Goal: Task Accomplishment & Management: Manage account settings

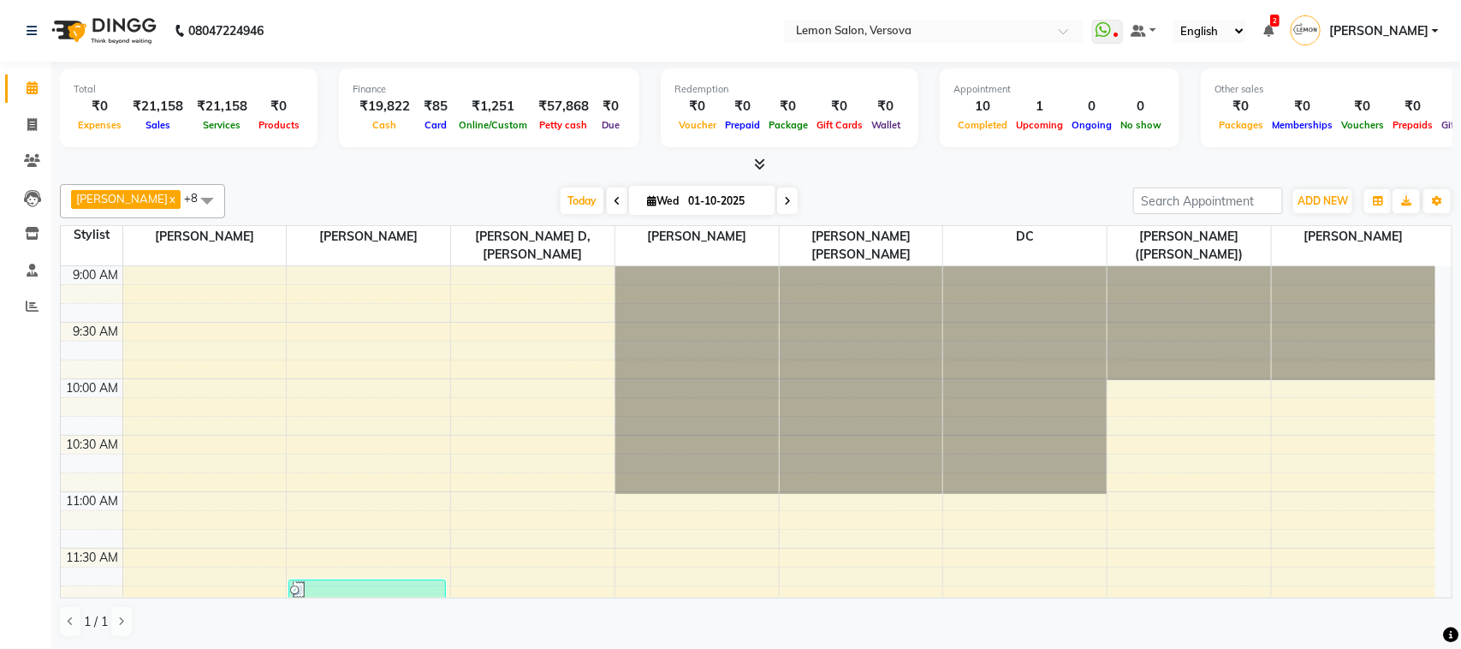
click at [858, 203] on div "Today Wed 01-10-2025" at bounding box center [679, 201] width 891 height 26
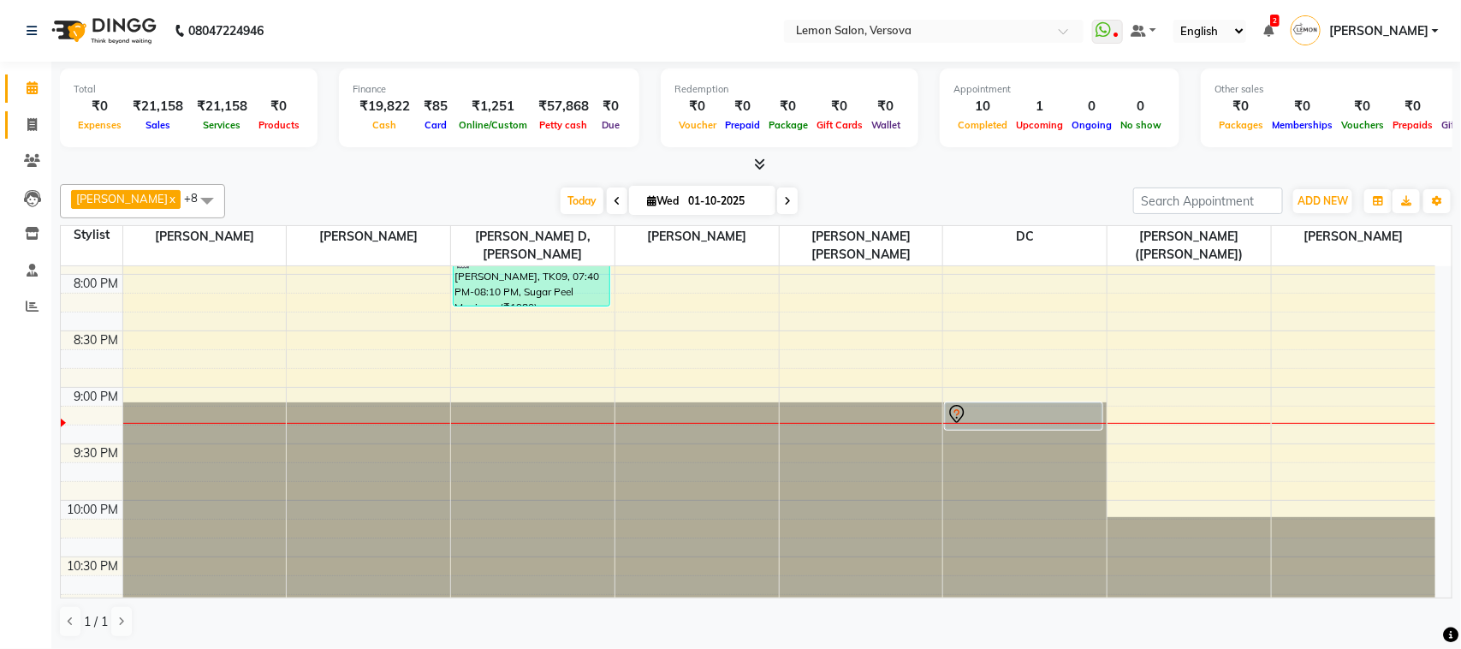
click at [33, 112] on link "Invoice" at bounding box center [25, 125] width 41 height 28
select select "service"
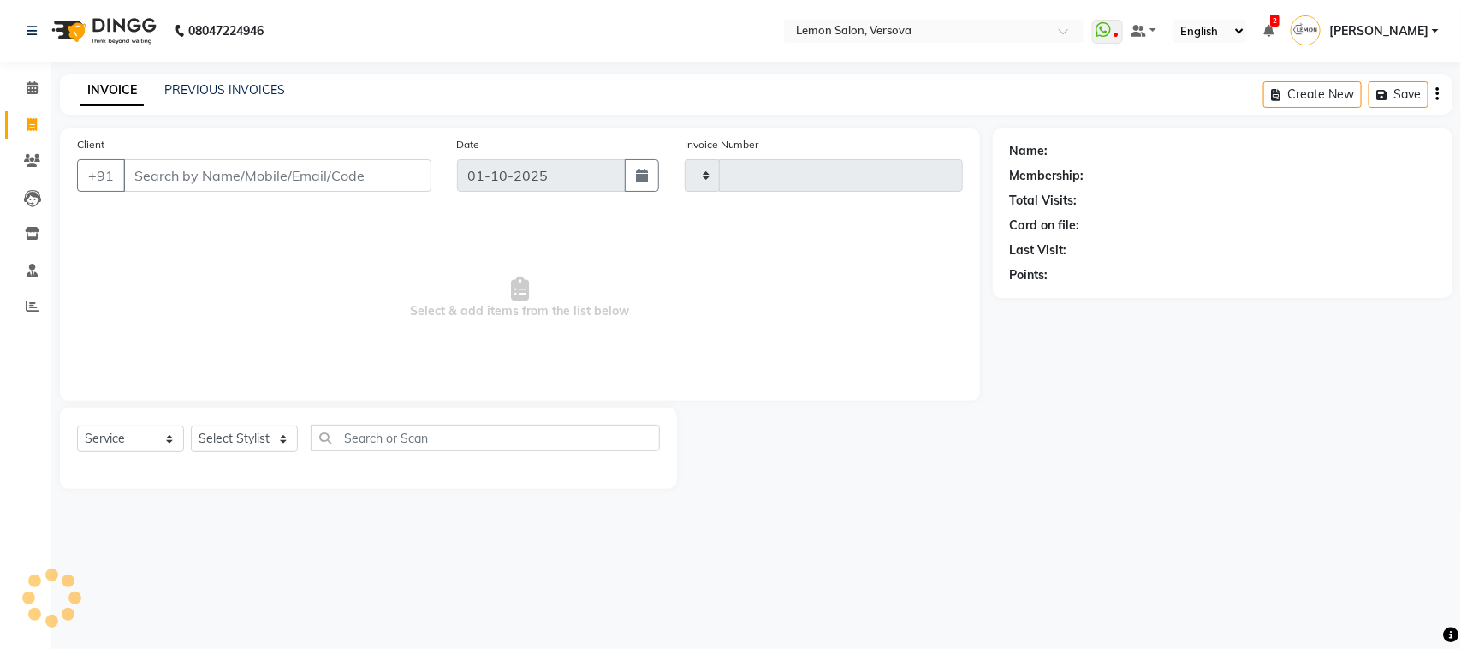
type input "2793"
select select "564"
click at [235, 84] on link "PREVIOUS INVOICES" at bounding box center [224, 89] width 121 height 15
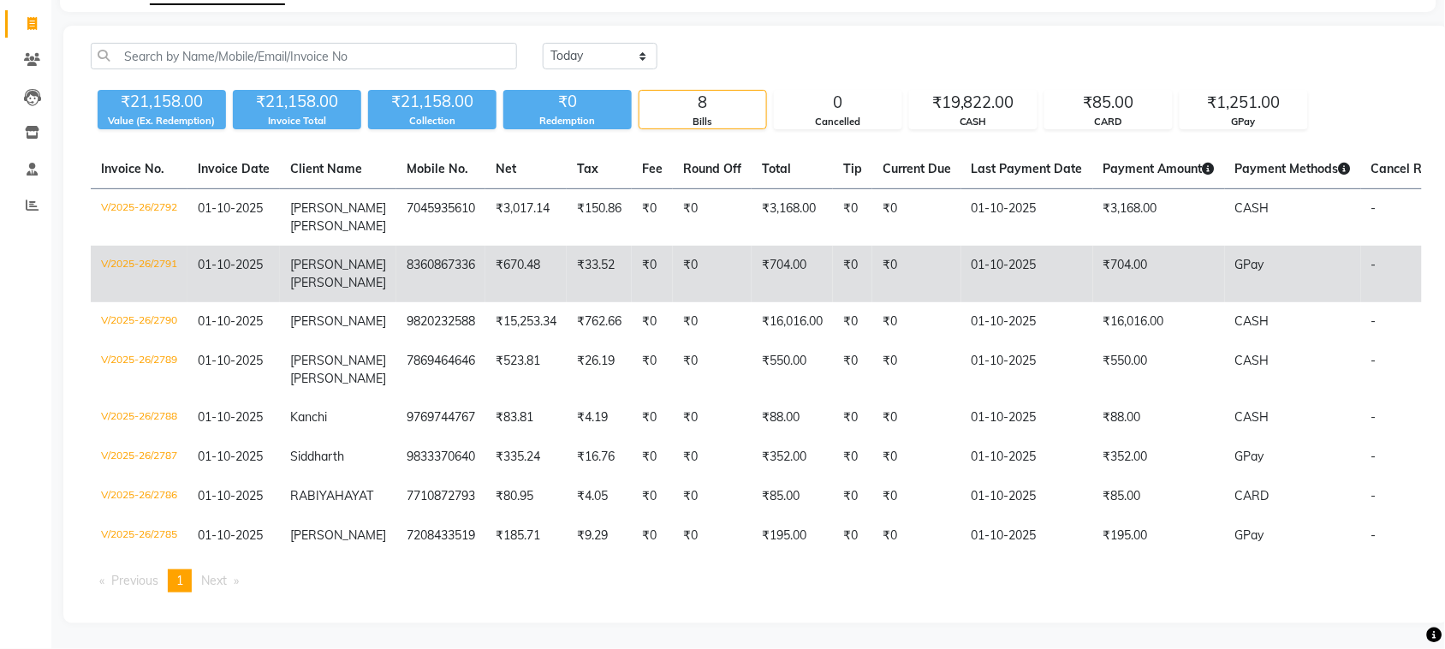
scroll to position [150, 0]
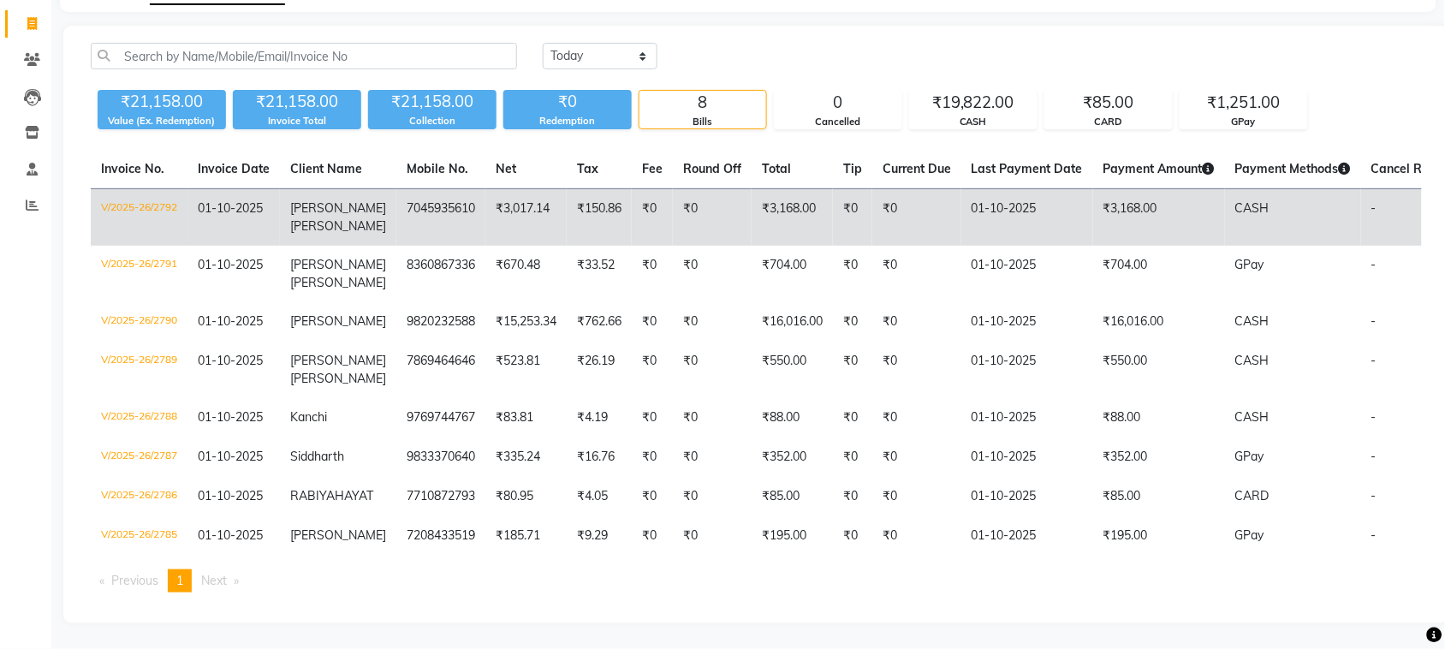
click at [760, 189] on td "₹3,168.00" at bounding box center [791, 217] width 81 height 57
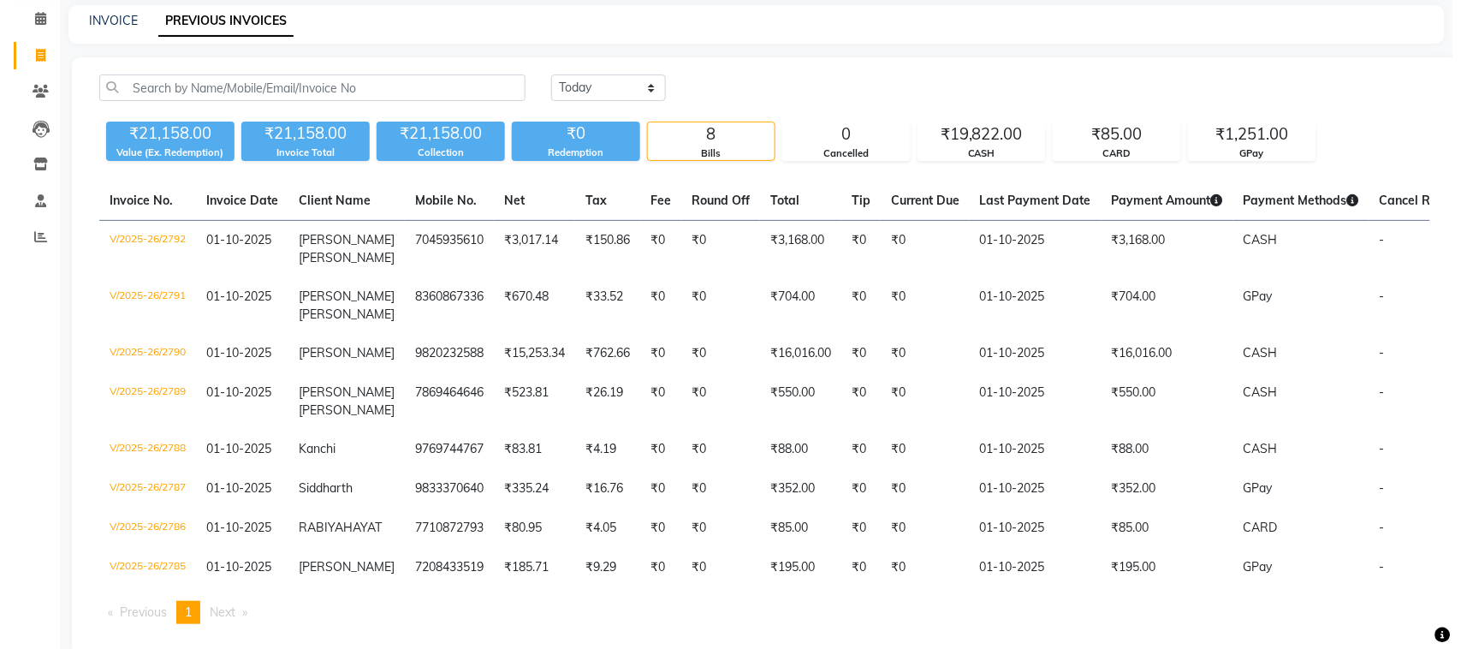
scroll to position [0, 0]
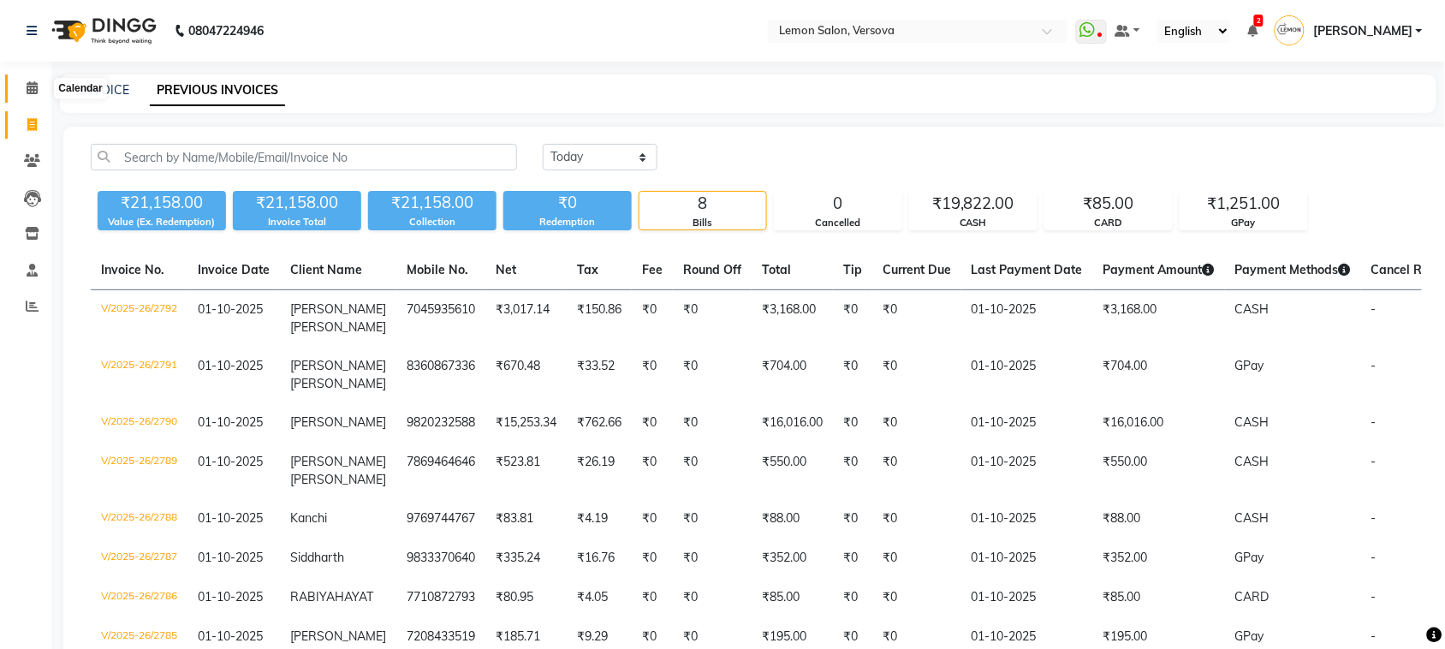
click at [37, 83] on span at bounding box center [32, 89] width 30 height 20
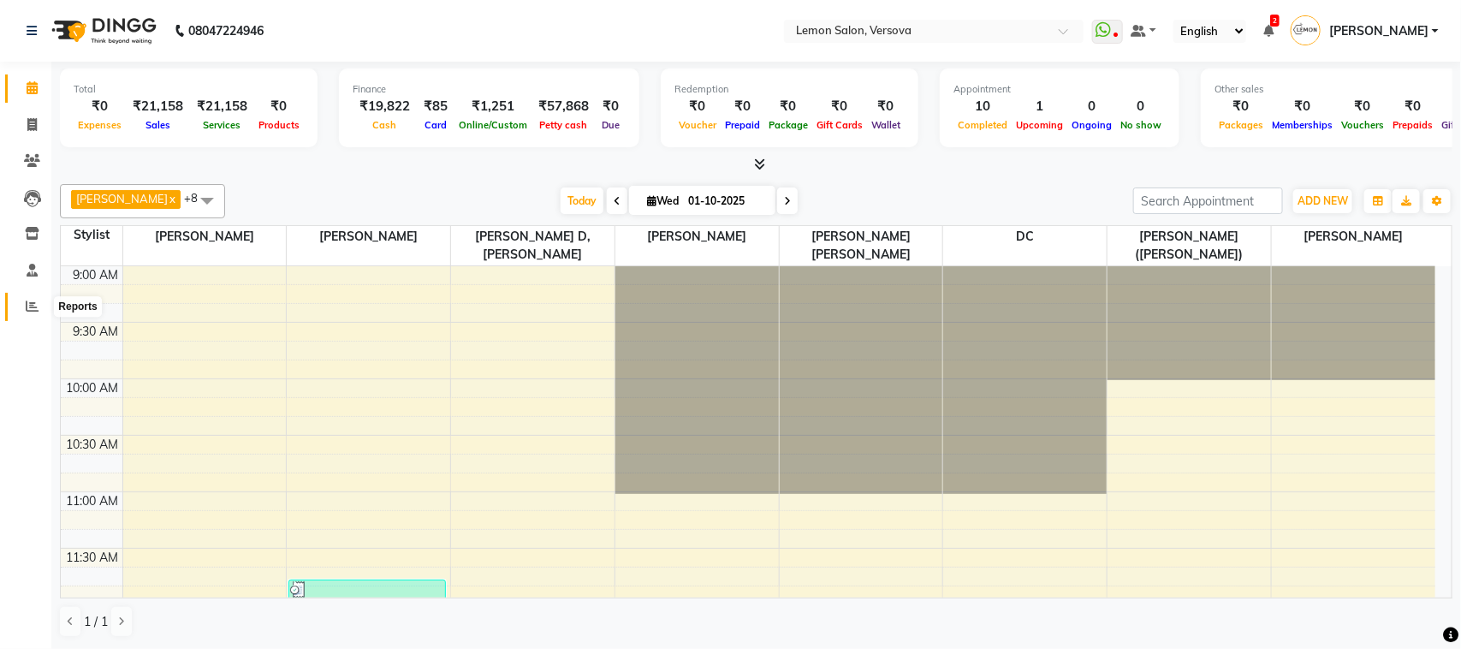
click at [36, 305] on icon at bounding box center [32, 306] width 13 height 13
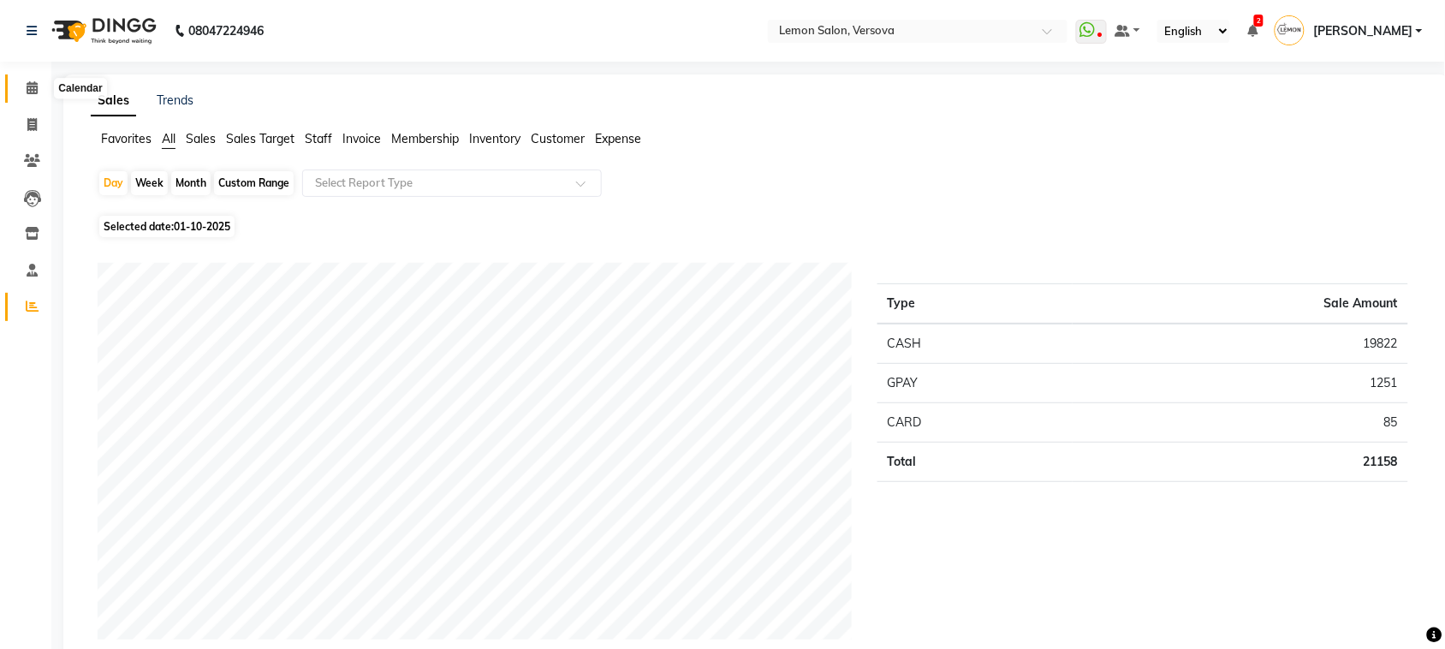
click at [27, 88] on icon at bounding box center [32, 87] width 11 height 13
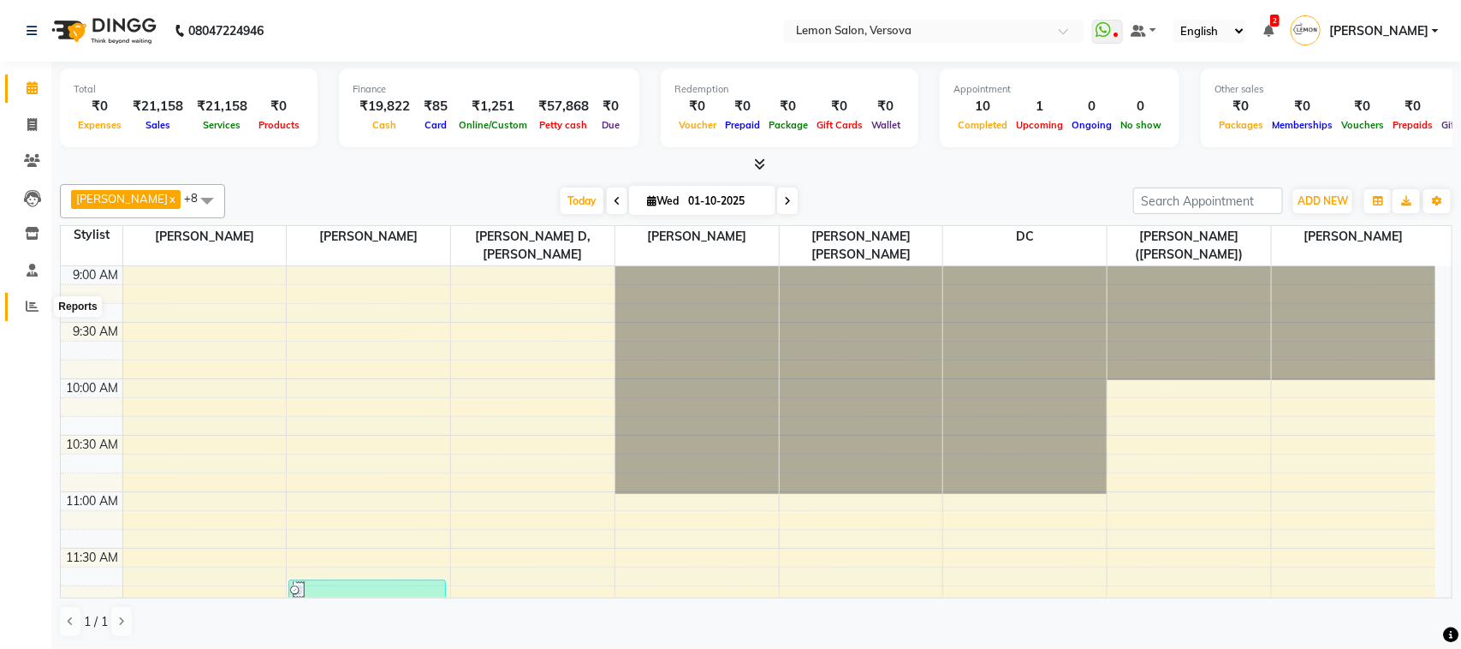
click at [28, 301] on icon at bounding box center [32, 306] width 13 height 13
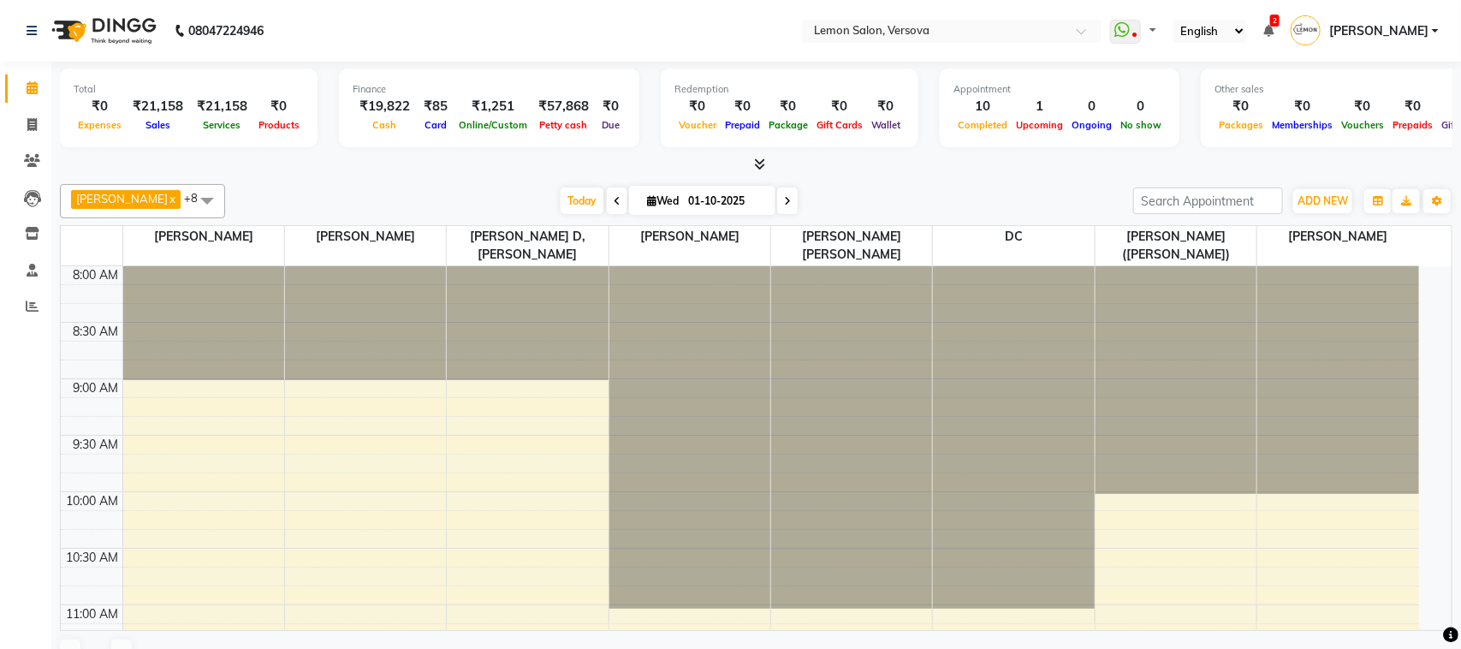
select select "en"
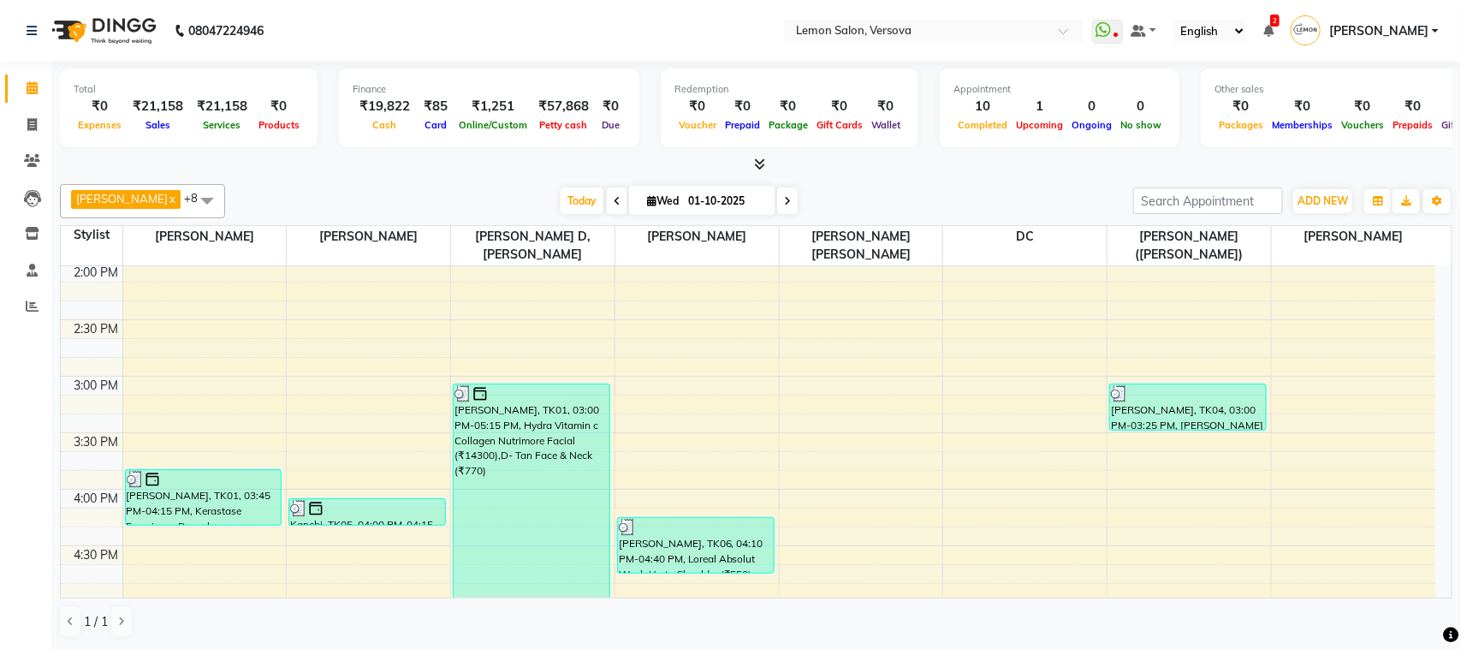
scroll to position [535, 0]
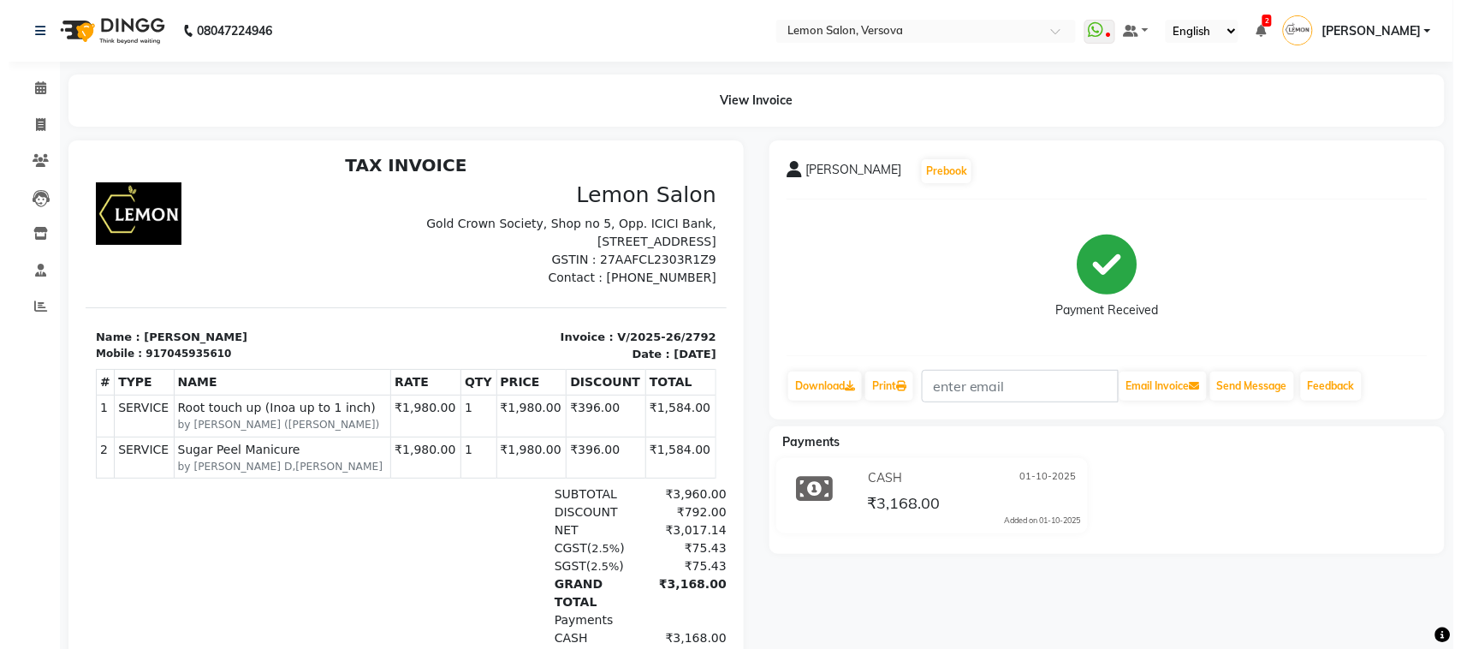
scroll to position [13, 0]
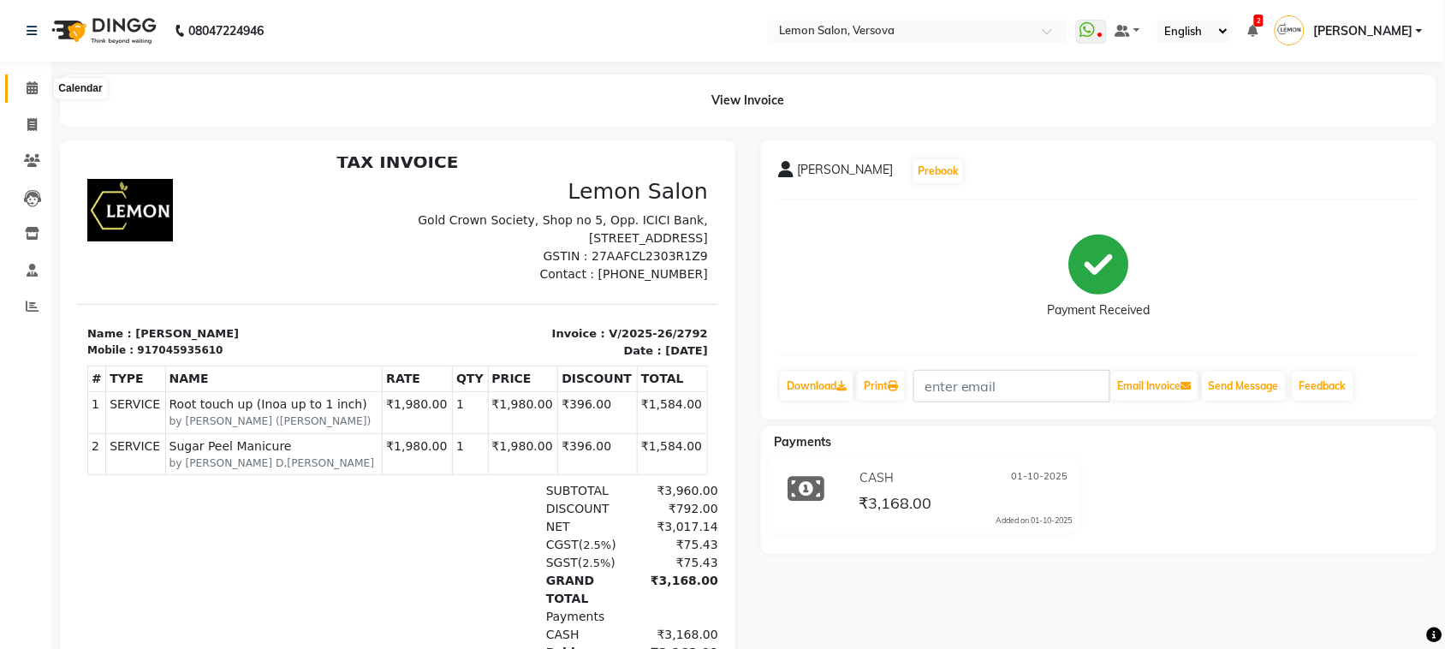
click at [37, 94] on span at bounding box center [32, 89] width 30 height 20
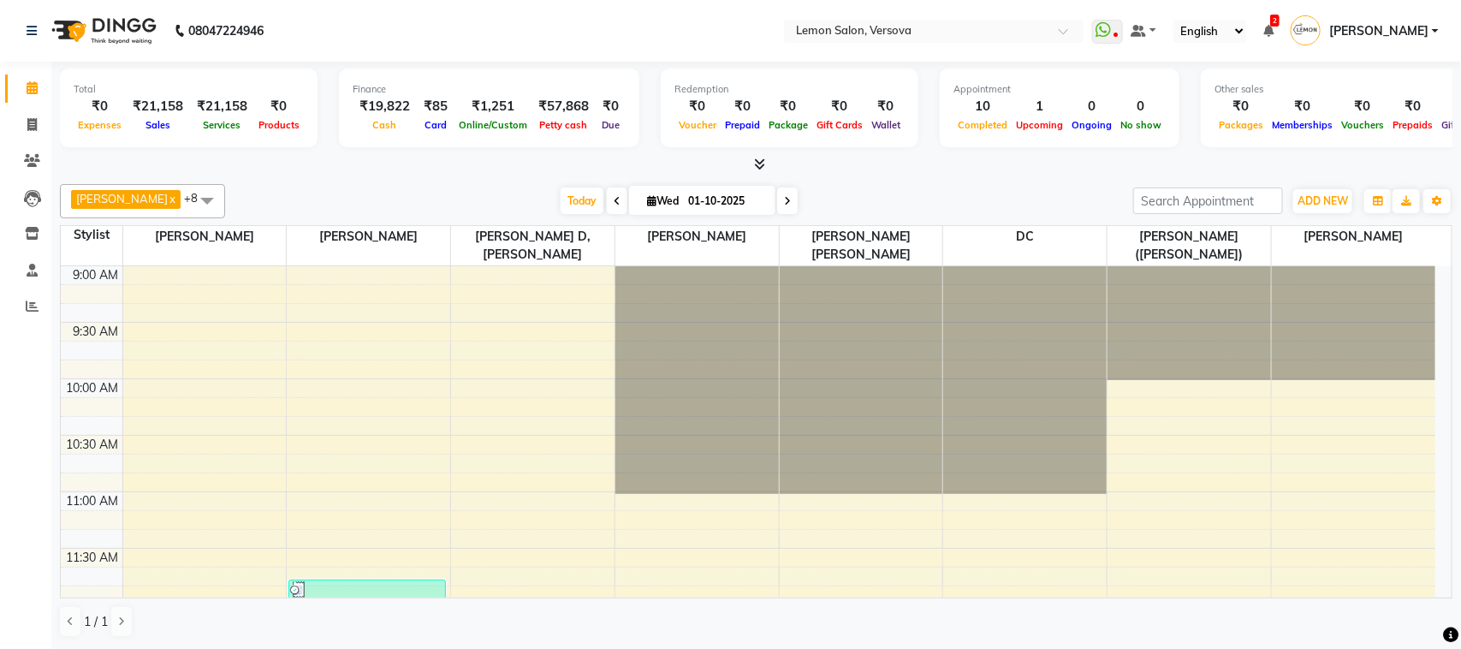
click at [383, 100] on div "₹19,822" at bounding box center [385, 107] width 64 height 20
copy div "19,822"
